Goal: Communication & Community: Share content

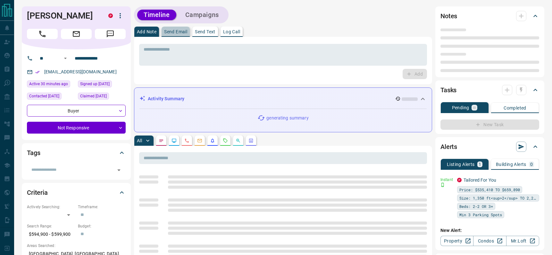
click at [180, 33] on p "Send Email" at bounding box center [175, 31] width 23 height 4
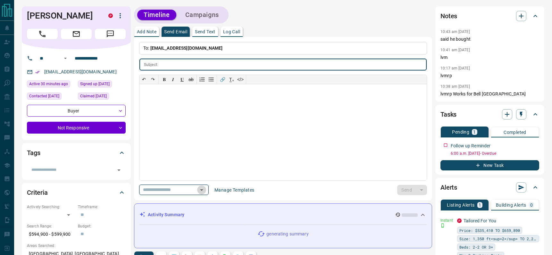
click at [203, 189] on icon "Open" at bounding box center [201, 190] width 3 height 2
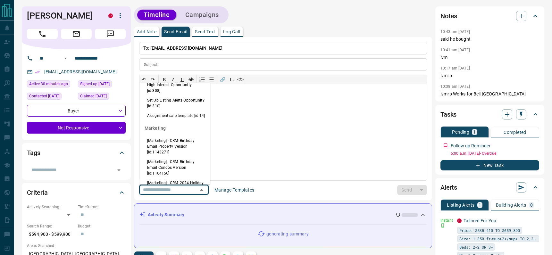
scroll to position [460, 0]
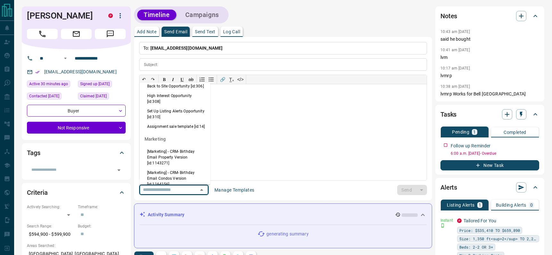
click at [175, 91] on li "Back to Site Opportunity [id:306]" at bounding box center [174, 86] width 71 height 10
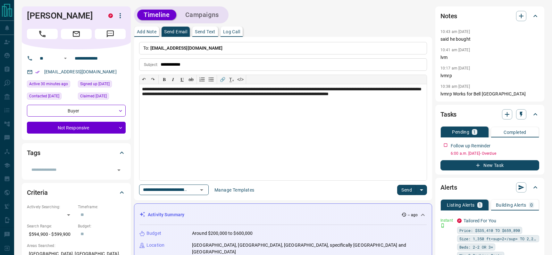
type input "**********"
click at [407, 194] on button "Send" at bounding box center [406, 190] width 19 height 10
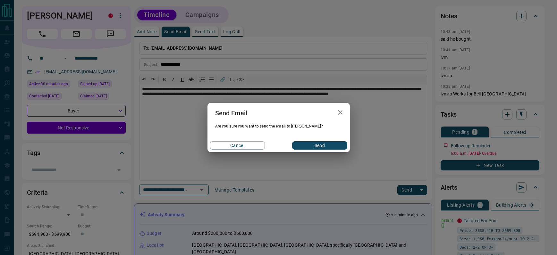
click at [322, 144] on button "Send" at bounding box center [319, 145] width 55 height 8
